Goal: Find specific page/section: Find specific page/section

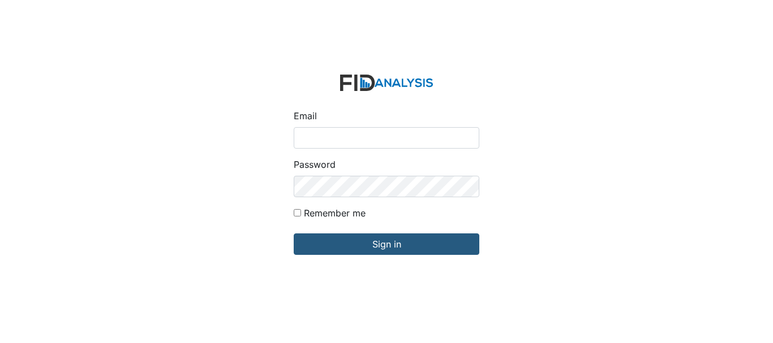
type input "[EMAIL_ADDRESS][DOMAIN_NAME]"
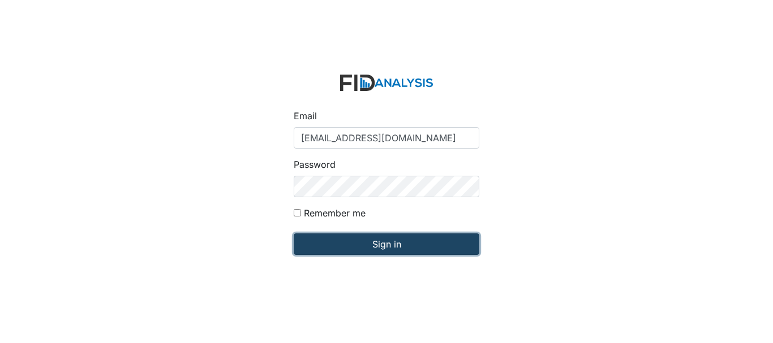
click at [352, 248] on input "Sign in" at bounding box center [387, 244] width 186 height 21
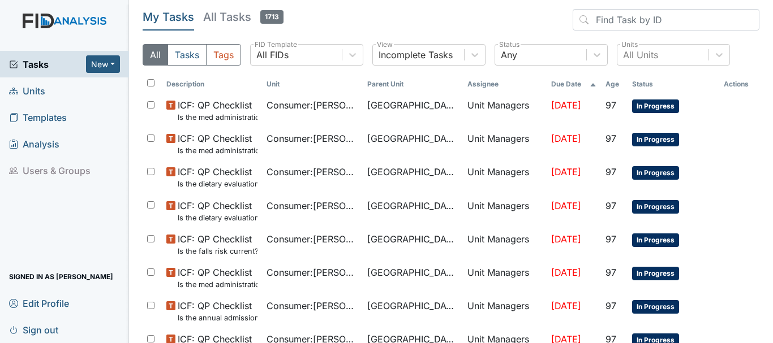
click at [38, 93] on span "Units" at bounding box center [27, 91] width 36 height 18
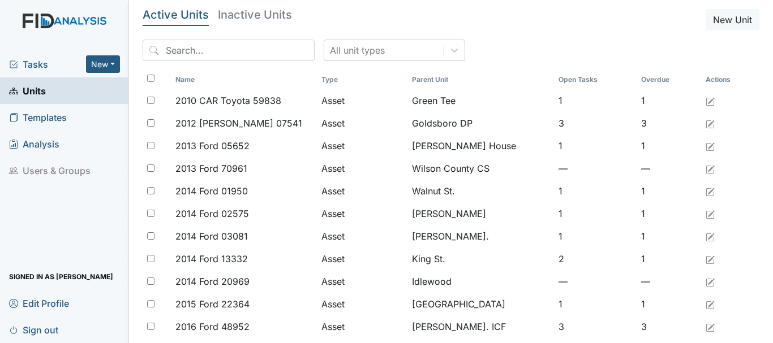
click at [42, 70] on span "Tasks" at bounding box center [47, 65] width 77 height 14
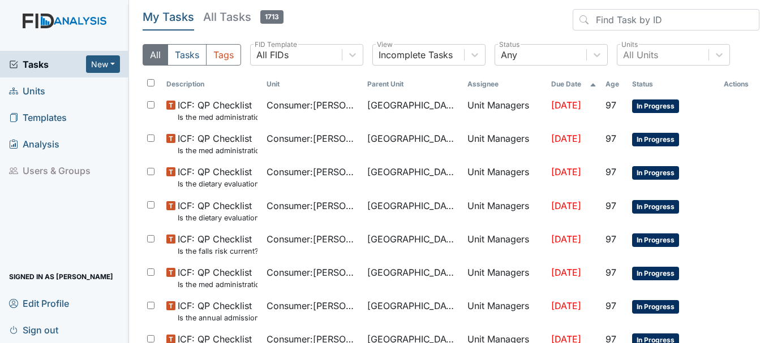
click at [44, 96] on span "Units" at bounding box center [27, 91] width 36 height 18
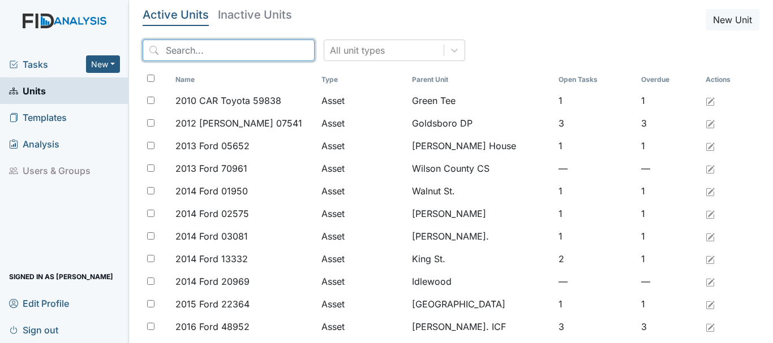
click at [197, 53] on input "search" at bounding box center [229, 50] width 172 height 21
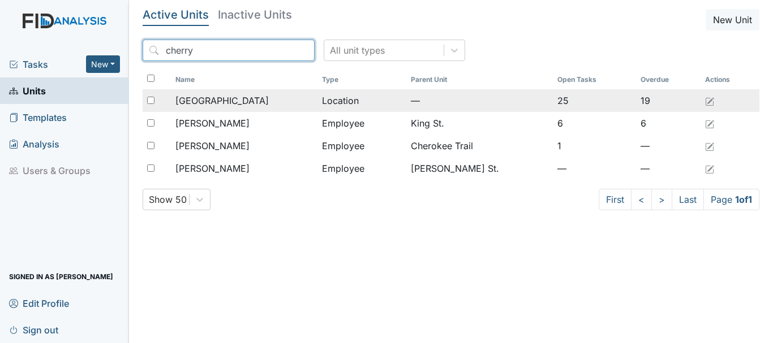
type input "cherry"
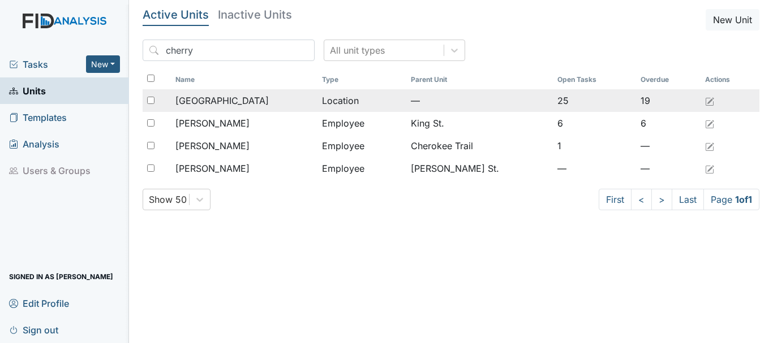
click at [221, 101] on span "[GEOGRAPHIC_DATA]" at bounding box center [221, 101] width 93 height 14
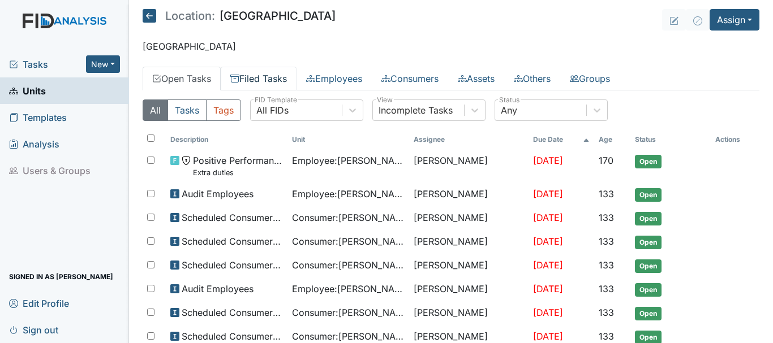
click at [268, 75] on link "Filed Tasks" at bounding box center [259, 79] width 76 height 24
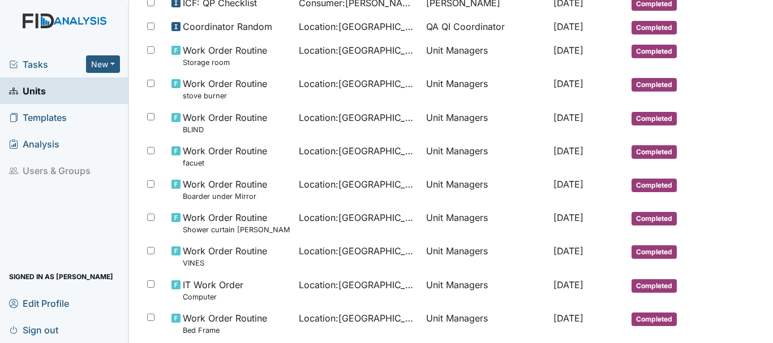
scroll to position [674, 0]
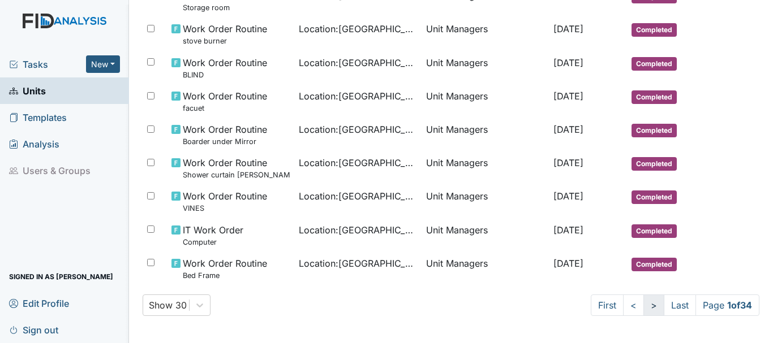
click at [643, 304] on link ">" at bounding box center [653, 305] width 21 height 21
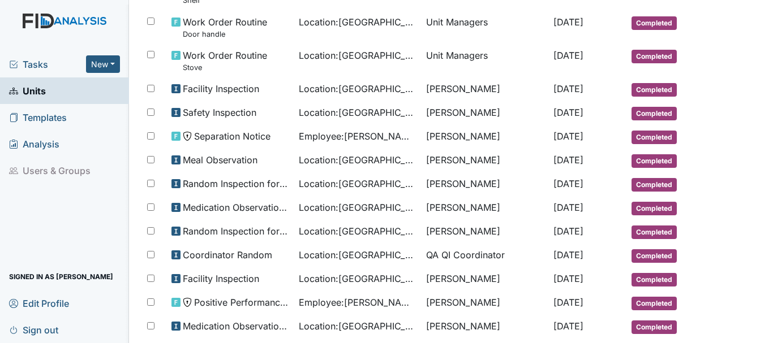
scroll to position [513, 0]
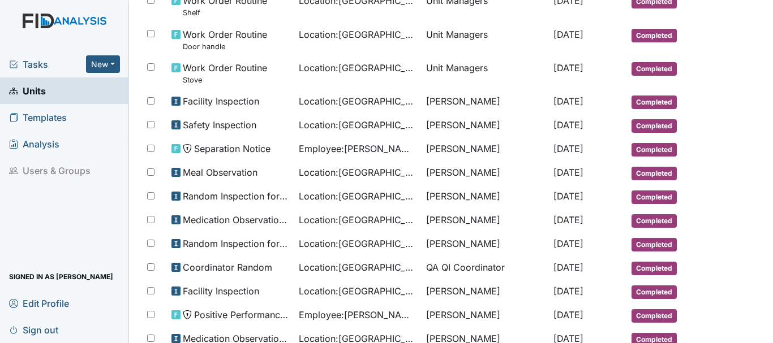
click at [109, 128] on link "Templates" at bounding box center [64, 117] width 129 height 27
